Goal: Obtain resource: Download file/media

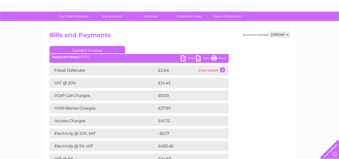
scroll to position [35, 0]
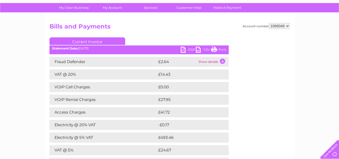
click at [182, 50] on link "PDF" at bounding box center [188, 50] width 15 height 7
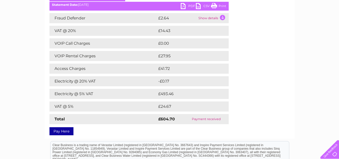
scroll to position [0, 0]
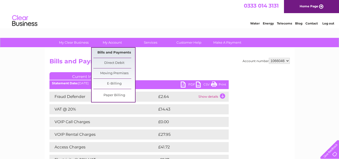
click at [119, 52] on link "Bills and Payments" at bounding box center [114, 53] width 42 height 10
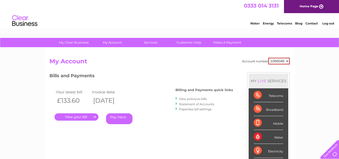
click at [190, 98] on link "View previous bills" at bounding box center [193, 99] width 28 height 4
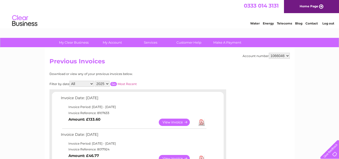
click at [173, 122] on link "View" at bounding box center [177, 122] width 37 height 7
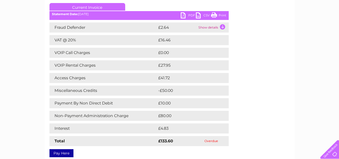
scroll to position [68, 0]
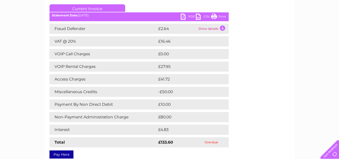
click at [181, 17] on link "PDF" at bounding box center [188, 17] width 15 height 7
